Goal: Book appointment/travel/reservation

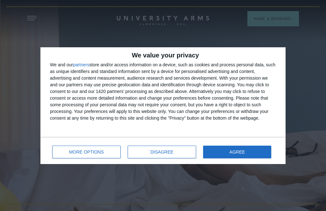
click at [243, 158] on button "AGREE" at bounding box center [237, 152] width 68 height 13
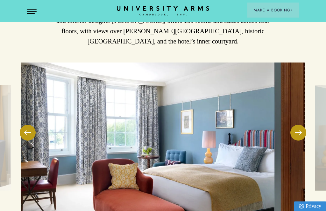
scroll to position [832, 0]
click at [302, 140] on img at bounding box center [163, 138] width 284 height 151
click at [302, 134] on button at bounding box center [298, 133] width 16 height 16
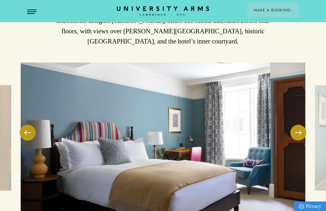
click at [302, 133] on button at bounding box center [298, 133] width 16 height 16
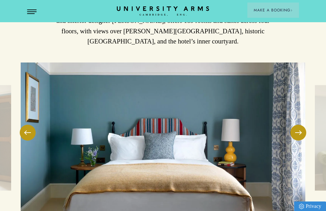
click at [303, 134] on button at bounding box center [298, 133] width 16 height 16
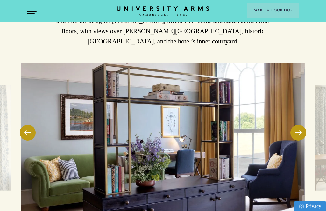
click at [303, 135] on button at bounding box center [298, 133] width 16 height 16
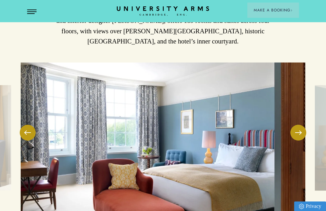
click at [303, 136] on button at bounding box center [298, 133] width 16 height 16
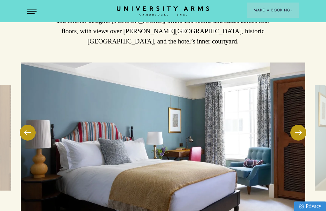
click at [302, 136] on button at bounding box center [298, 133] width 16 height 16
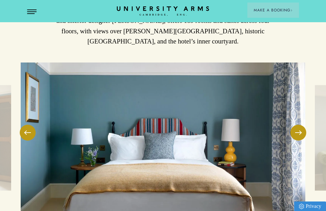
click at [302, 136] on button at bounding box center [298, 133] width 16 height 16
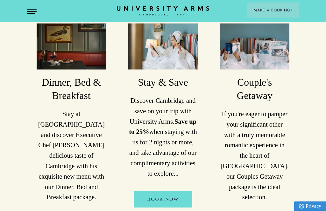
scroll to position [518, 0]
click at [164, 58] on img at bounding box center [162, 47] width 69 height 46
click at [167, 70] on img at bounding box center [162, 47] width 69 height 46
click at [168, 208] on link "Book Now" at bounding box center [163, 200] width 58 height 16
